Goal: Task Accomplishment & Management: Manage account settings

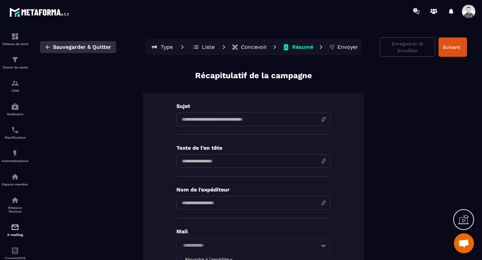
click at [43, 46] on button "Sauvegarder & Quitter" at bounding box center [78, 47] width 76 height 12
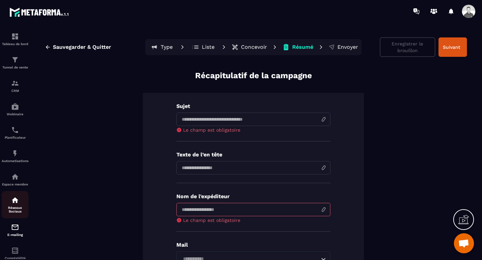
click at [15, 208] on div "Réseaux Sociaux" at bounding box center [15, 205] width 27 height 17
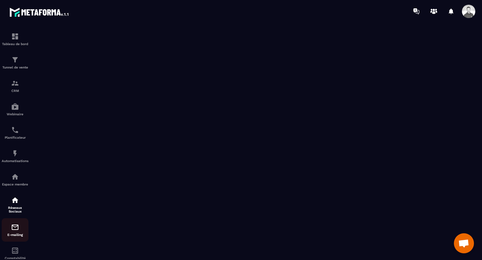
click at [14, 232] on img at bounding box center [15, 228] width 8 height 8
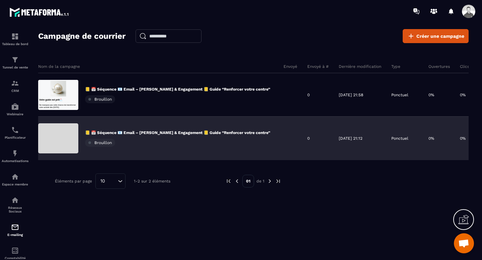
scroll to position [0, 1]
click at [341, 134] on div "[DATE] 21:12" at bounding box center [359, 139] width 53 height 44
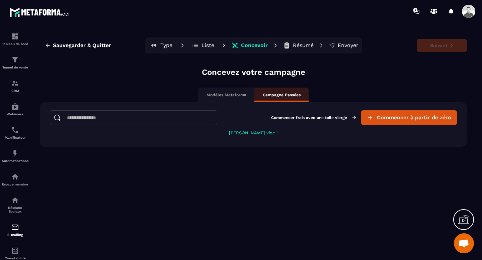
click at [240, 98] on div "Modèles Metaforma" at bounding box center [226, 95] width 56 height 15
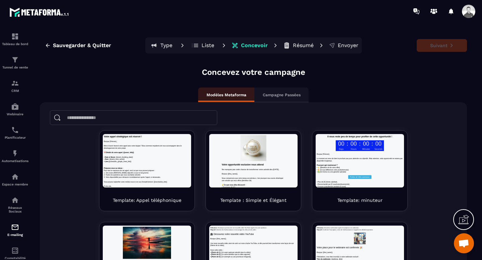
click at [204, 47] on p "Liste" at bounding box center [208, 45] width 13 height 7
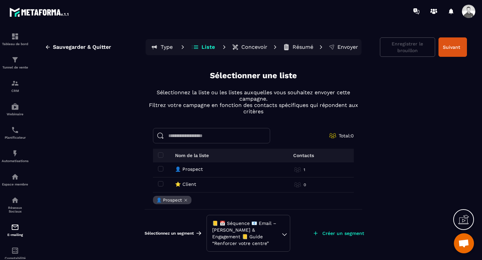
click at [189, 45] on button "Type" at bounding box center [204, 47] width 30 height 13
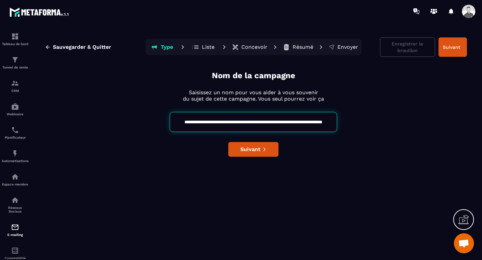
click at [348, 48] on p "Envoyer" at bounding box center [348, 47] width 21 height 7
click at [302, 45] on p "Résumé" at bounding box center [303, 47] width 21 height 7
click at [246, 44] on p "Concevoir" at bounding box center [254, 47] width 26 height 7
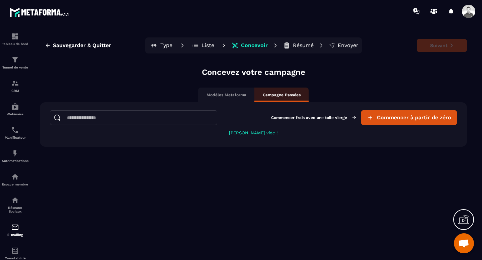
click at [212, 45] on p "Liste" at bounding box center [208, 45] width 13 height 7
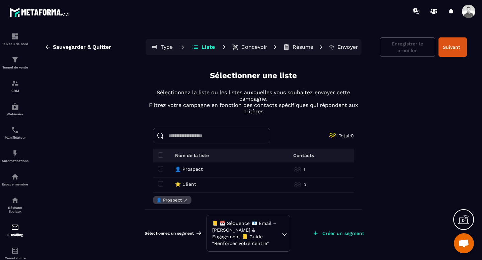
click at [162, 47] on p "Type" at bounding box center [167, 47] width 12 height 7
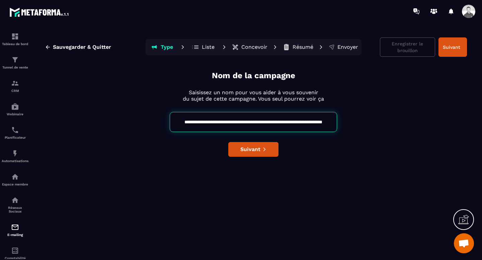
click at [250, 120] on input "**********" at bounding box center [253, 122] width 167 height 20
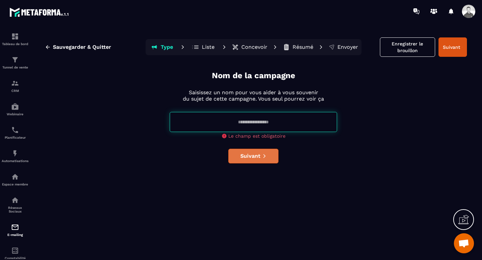
click at [240, 145] on div "Nom de la campagne Saisissez un nom pour vous aider à vous souvenir du sujet de…" at bounding box center [253, 164] width 427 height 188
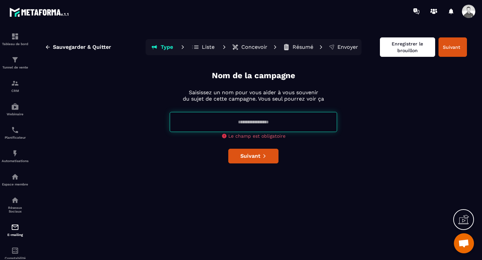
click at [420, 44] on button "Enregistrer le brouillon" at bounding box center [407, 47] width 55 height 19
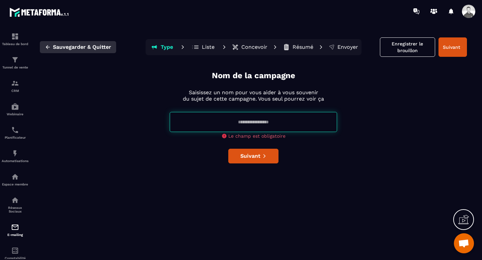
click at [57, 46] on span "Sauvegarder & Quitter" at bounding box center [82, 47] width 58 height 7
click at [51, 48] on button "Sauvegarder & Quitter" at bounding box center [78, 47] width 76 height 12
click at [457, 47] on button "Suivant" at bounding box center [453, 47] width 28 height 19
type input "**********"
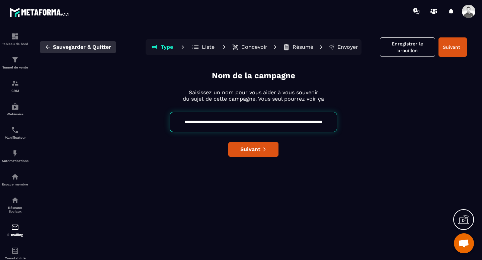
click at [59, 48] on span "Sauvegarder & Quitter" at bounding box center [82, 47] width 58 height 7
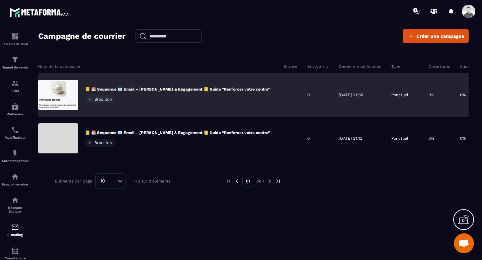
click at [142, 97] on div "📒 📅 Séquence 📧 Email – [PERSON_NAME] & Engagement 📒 Guide “Renforcer votre cent…" at bounding box center [177, 95] width 185 height 17
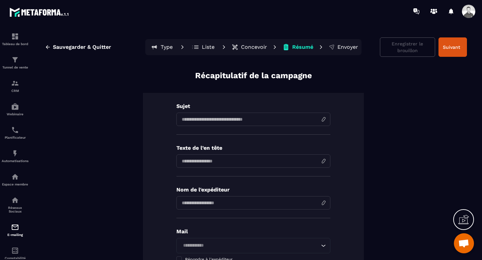
click at [258, 123] on input at bounding box center [253, 119] width 154 height 13
paste input "**********"
type input "**********"
click at [228, 157] on input at bounding box center [253, 161] width 154 height 13
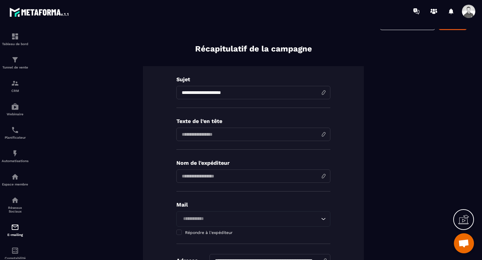
scroll to position [32, 0]
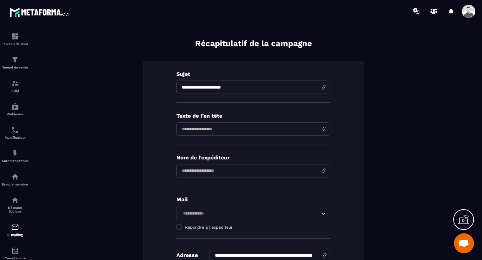
click at [234, 170] on input "input" at bounding box center [253, 170] width 154 height 13
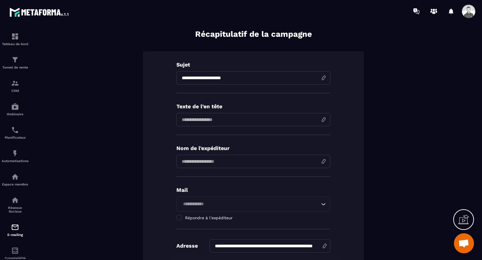
scroll to position [45, 0]
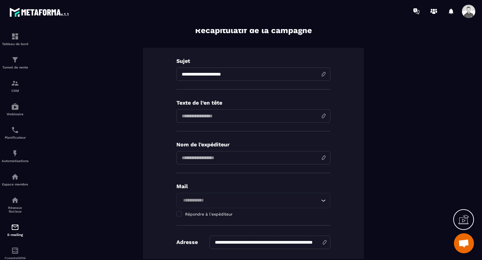
type input "**********"
click at [204, 199] on input "Search for option" at bounding box center [250, 200] width 139 height 7
click at [202, 184] on p "Mail" at bounding box center [253, 186] width 154 height 6
click at [328, 199] on div "Loading..." at bounding box center [253, 200] width 154 height 15
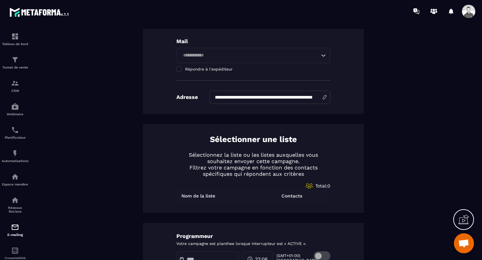
scroll to position [192, 0]
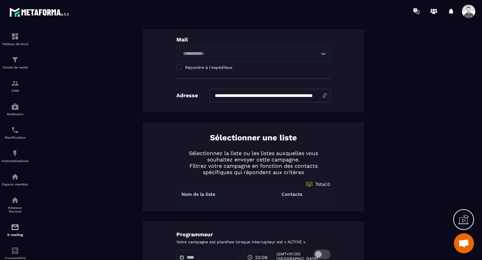
click at [260, 95] on input "**********" at bounding box center [270, 95] width 121 height 13
click at [304, 140] on div "Sélectionner une liste Sélectionnez la liste ou les listes auxquelles vous souh…" at bounding box center [253, 167] width 221 height 89
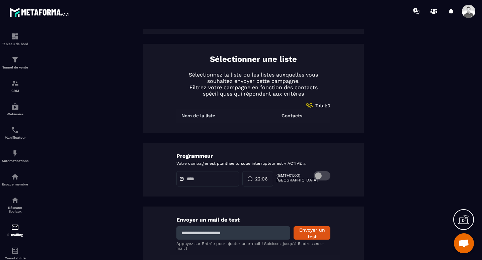
scroll to position [291, 0]
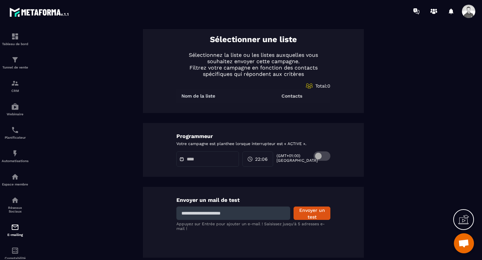
click at [282, 213] on input at bounding box center [233, 213] width 114 height 13
type input "**********"
click at [318, 217] on button "Envoyer un test" at bounding box center [312, 213] width 37 height 13
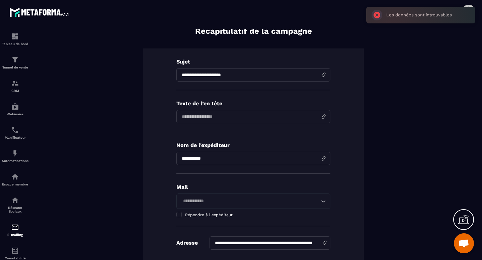
scroll to position [0, 0]
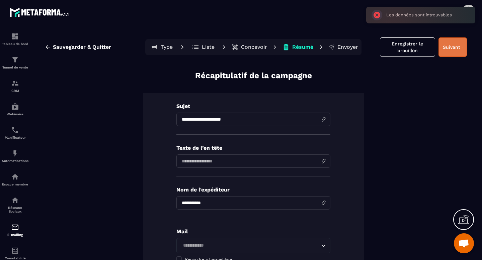
click at [453, 53] on button "Suivant" at bounding box center [453, 47] width 28 height 19
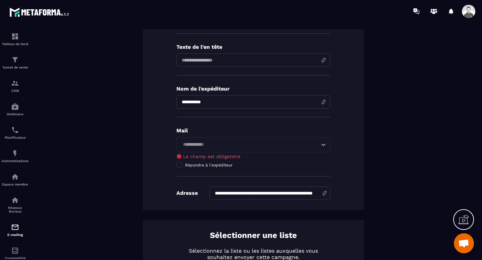
scroll to position [105, 0]
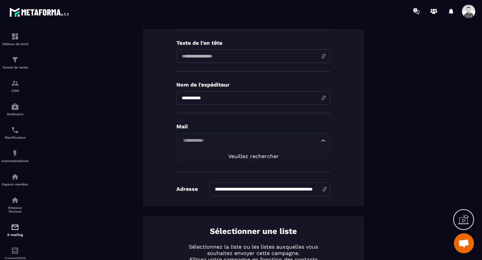
click at [219, 139] on input "Search for option" at bounding box center [250, 140] width 139 height 7
click at [362, 126] on div "**********" at bounding box center [253, 97] width 221 height 218
click at [472, 12] on span at bounding box center [468, 11] width 13 height 13
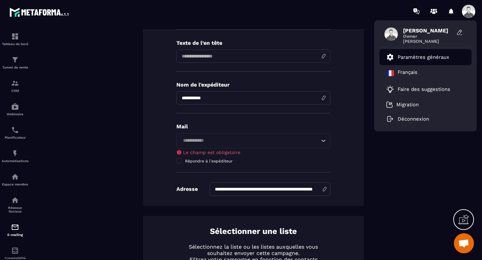
click at [435, 57] on p "Paramètres généraux" at bounding box center [424, 57] width 52 height 6
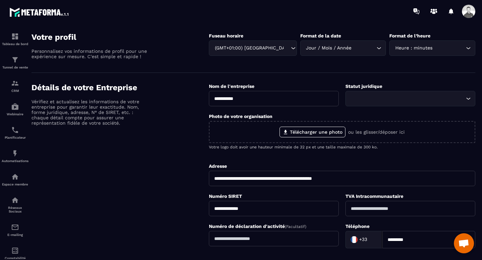
scroll to position [30, 0]
click at [460, 89] on div "Statut juridique Loading..." at bounding box center [411, 94] width 130 height 23
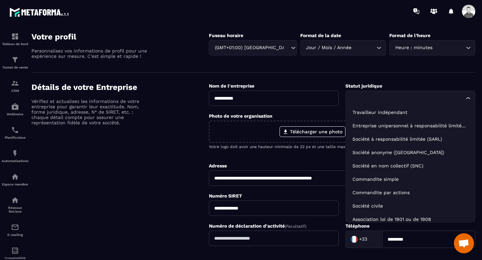
click at [467, 97] on icon "Search for option" at bounding box center [468, 98] width 7 height 7
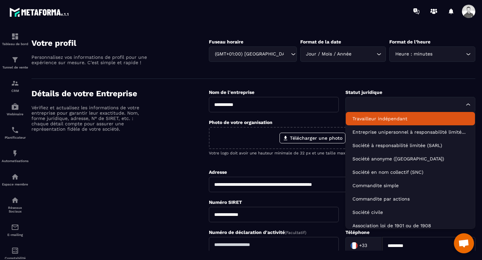
scroll to position [22, 0]
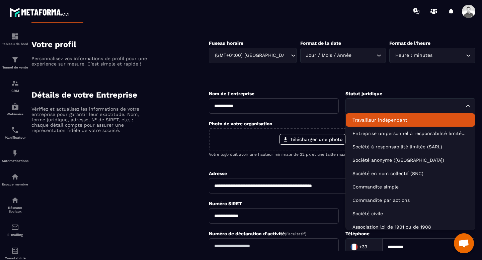
click at [391, 119] on p "Travailleur indépendant" at bounding box center [411, 120] width 116 height 7
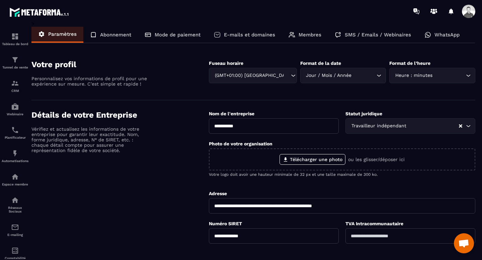
scroll to position [1, 0]
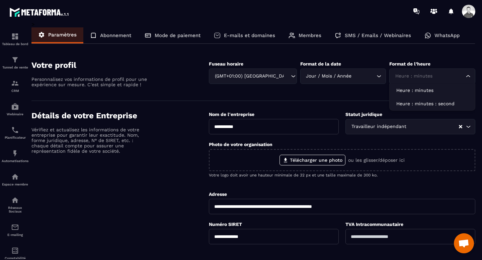
click at [466, 77] on icon "Search for option" at bounding box center [468, 76] width 7 height 7
click at [431, 91] on p "Heure : minutes" at bounding box center [432, 90] width 72 height 7
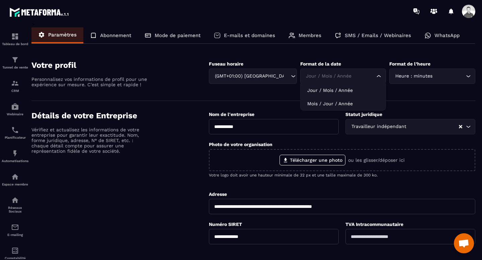
click at [381, 75] on icon "Search for option" at bounding box center [379, 76] width 7 height 7
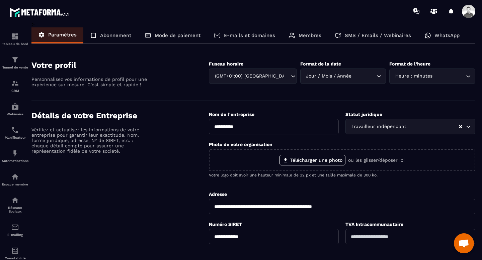
click at [381, 75] on icon "Search for option" at bounding box center [379, 76] width 7 height 7
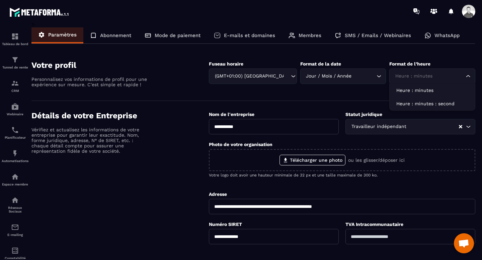
click at [471, 78] on icon "Search for option" at bounding box center [468, 76] width 7 height 7
click at [446, 105] on p "Heure : minutes : second" at bounding box center [432, 103] width 72 height 7
